Goal: Task Accomplishment & Management: Complete application form

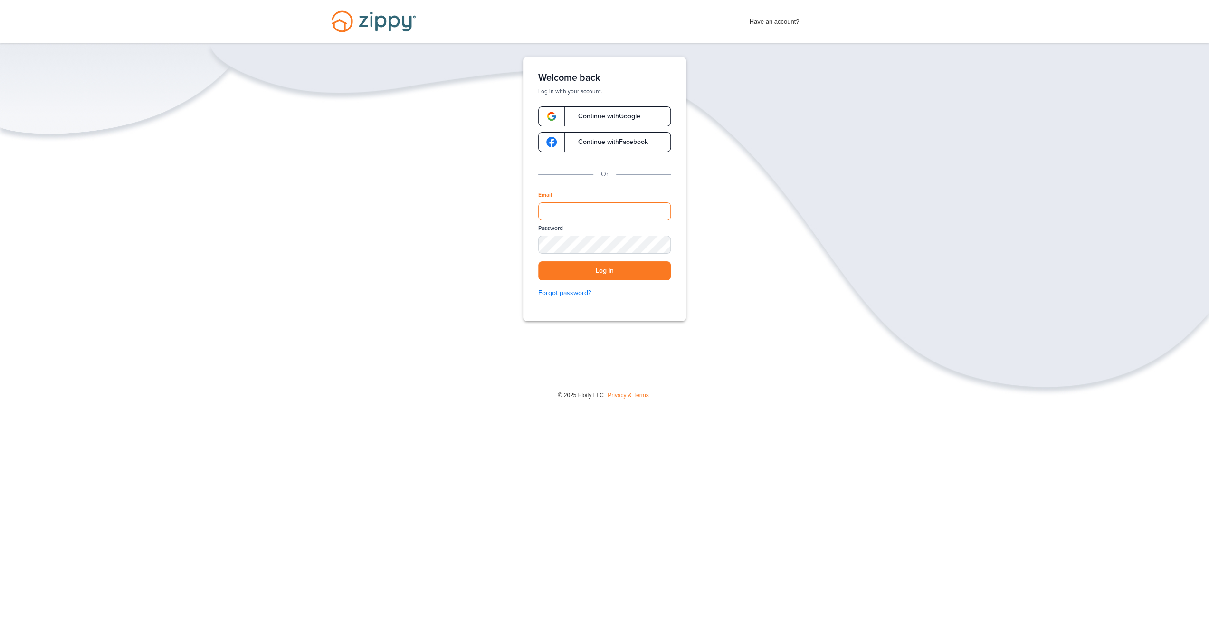
click at [566, 208] on input "Email" at bounding box center [604, 211] width 133 height 18
type input "**********"
click at [538, 261] on button "Log in" at bounding box center [604, 270] width 133 height 19
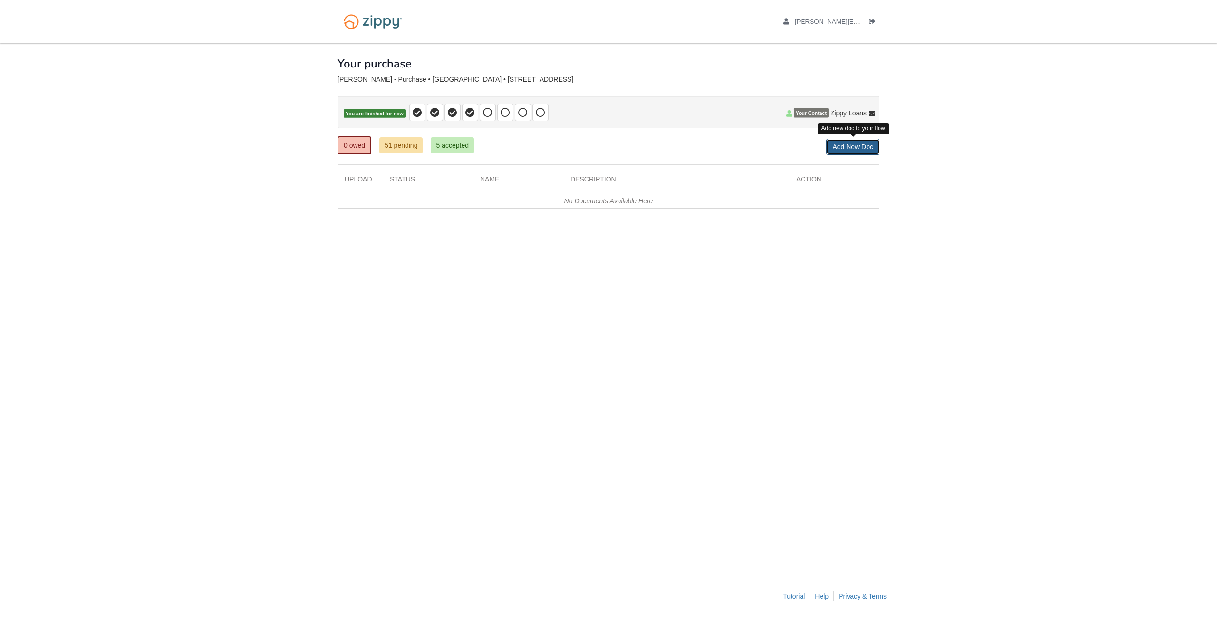
click at [840, 145] on link "Add New Doc" at bounding box center [852, 147] width 53 height 16
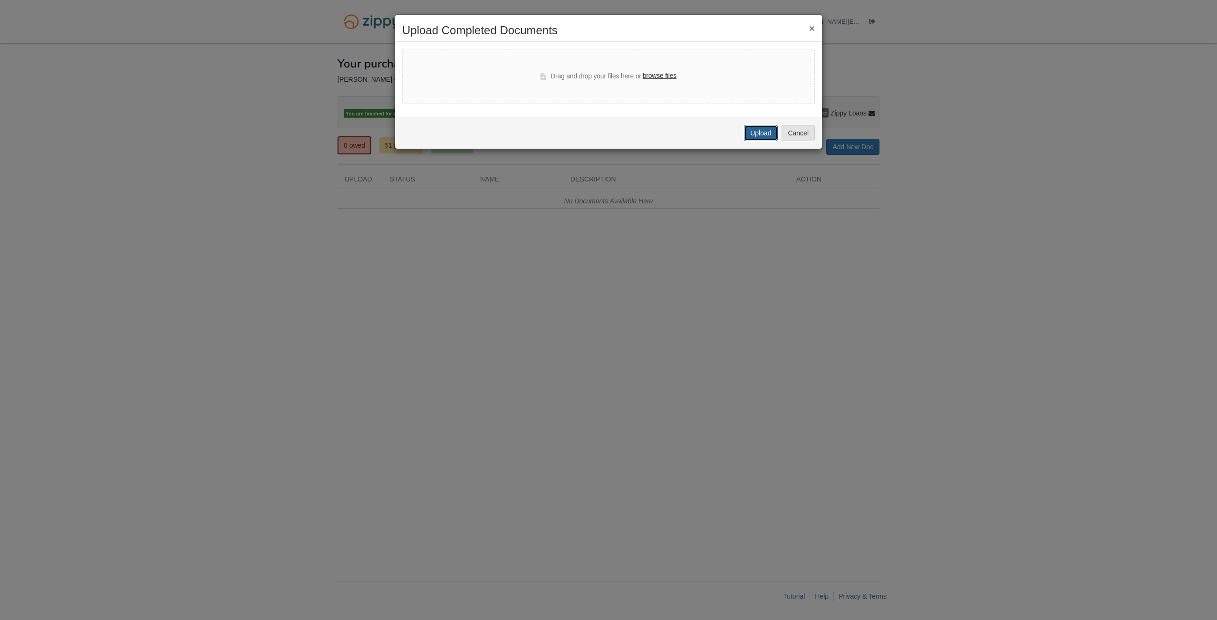
click at [760, 138] on button "Upload" at bounding box center [760, 133] width 33 height 16
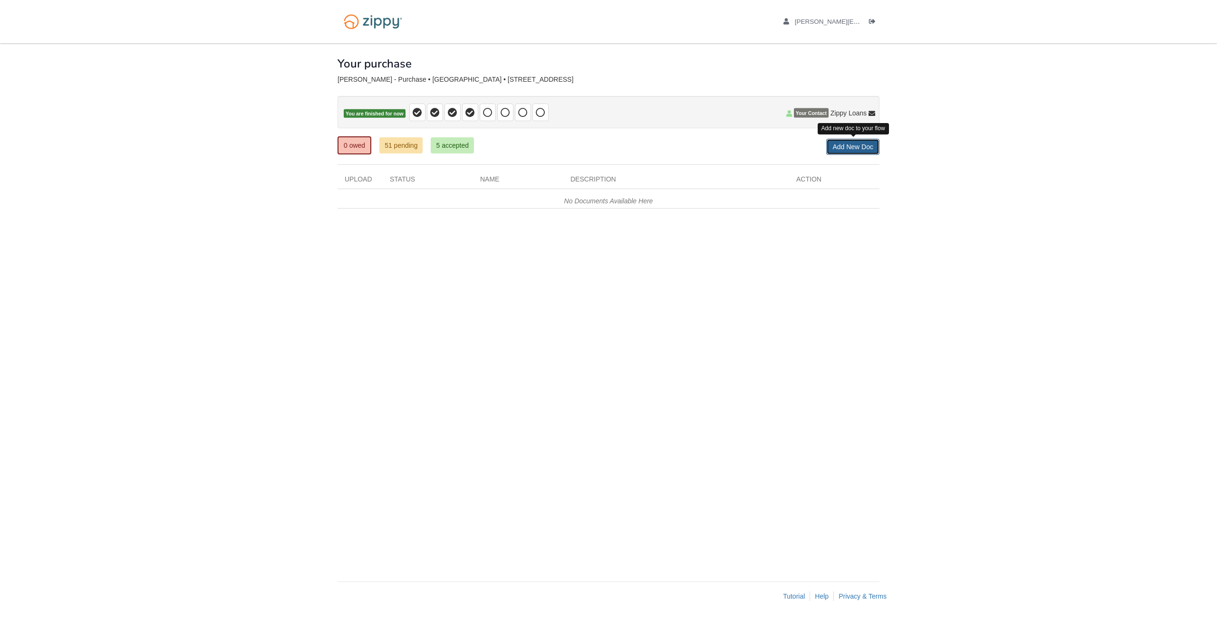
click at [832, 146] on link "Add New Doc" at bounding box center [852, 147] width 53 height 16
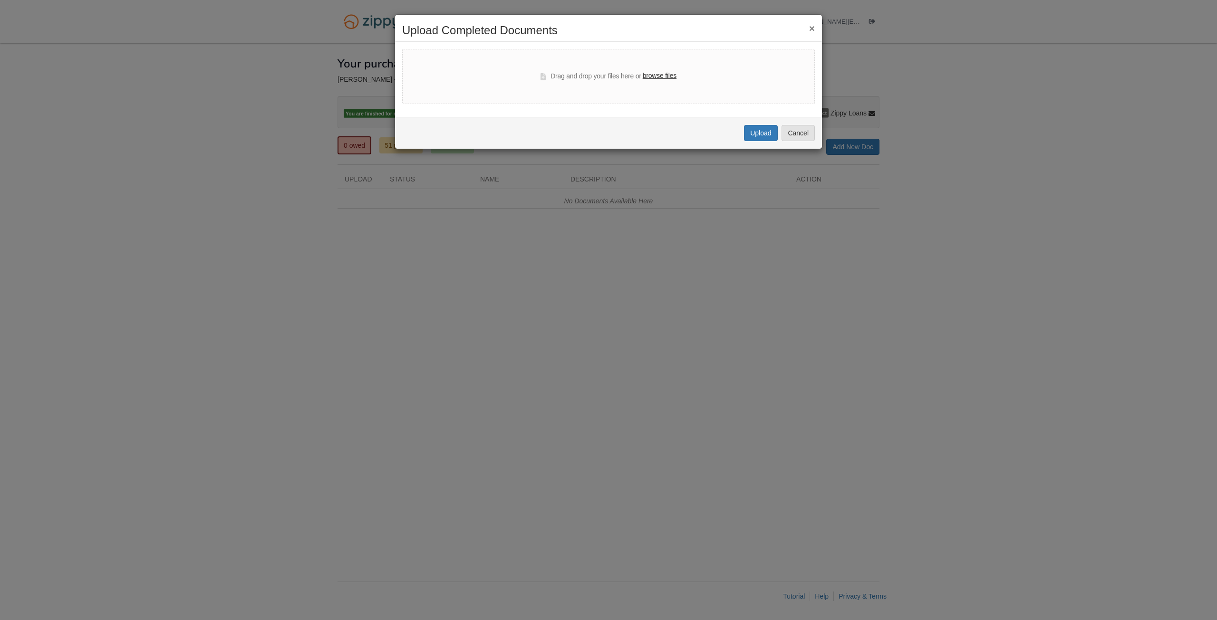
click at [656, 76] on label "browse files" at bounding box center [660, 76] width 34 height 10
click at [0, 0] on input "browse files" at bounding box center [0, 0] width 0 height 0
select select "****"
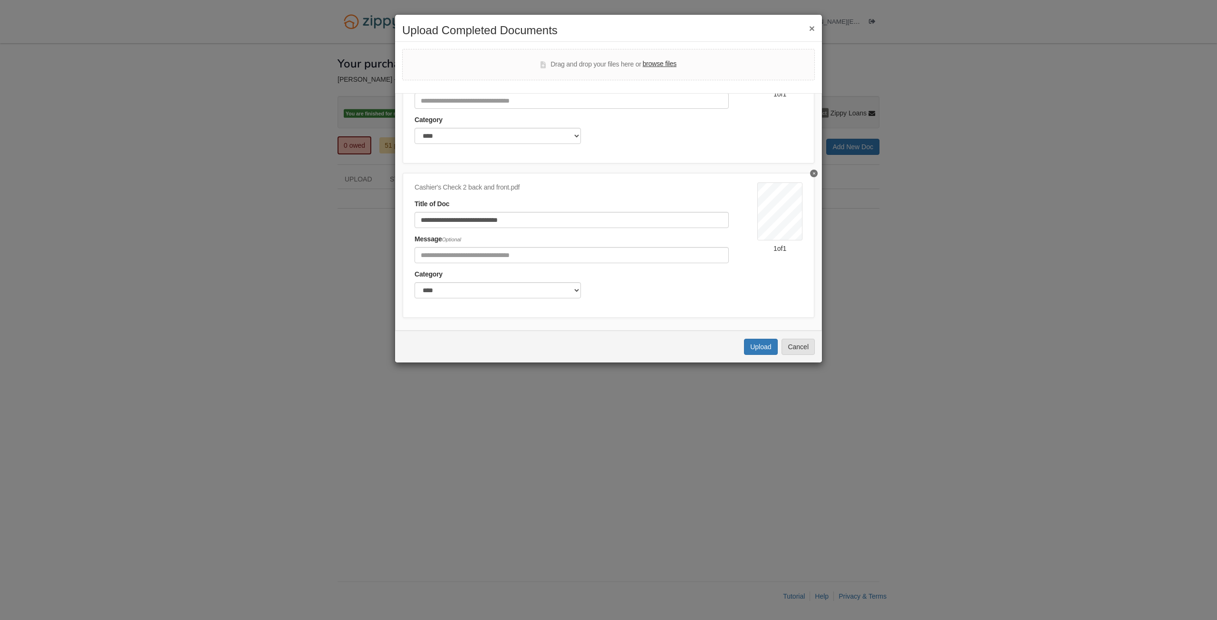
scroll to position [122, 0]
click at [754, 345] on button "Upload" at bounding box center [760, 347] width 33 height 16
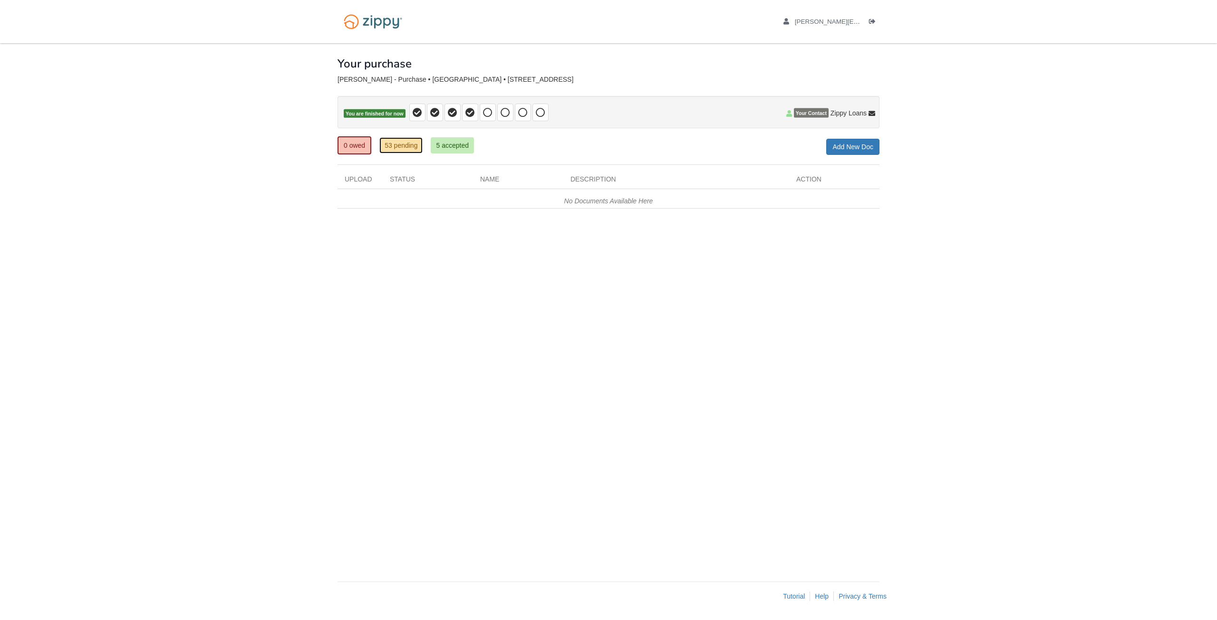
click at [404, 149] on link "53 pending" at bounding box center [400, 145] width 43 height 16
